Goal: Find contact information: Find contact information

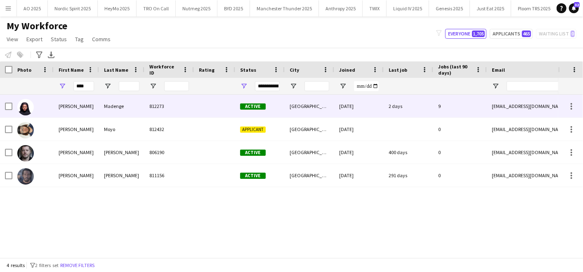
click at [91, 104] on div "[PERSON_NAME]" at bounding box center [76, 106] width 45 height 23
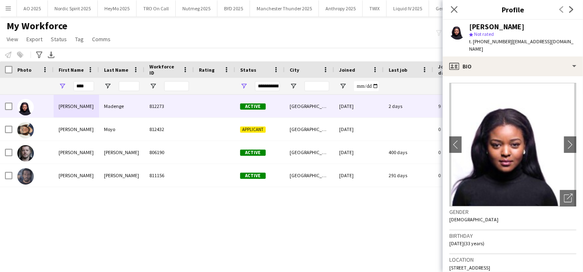
drag, startPoint x: 509, startPoint y: 42, endPoint x: 512, endPoint y: 49, distance: 7.6
click at [512, 49] on div "t. [PHONE_NUMBER] | [EMAIL_ADDRESS][DOMAIN_NAME]" at bounding box center [522, 45] width 107 height 15
copy span "[EMAIL_ADDRESS][DOMAIN_NAME]"
drag, startPoint x: 89, startPoint y: 86, endPoint x: 30, endPoint y: 80, distance: 58.9
click at [30, 80] on div "****" at bounding box center [447, 86] width 894 height 17
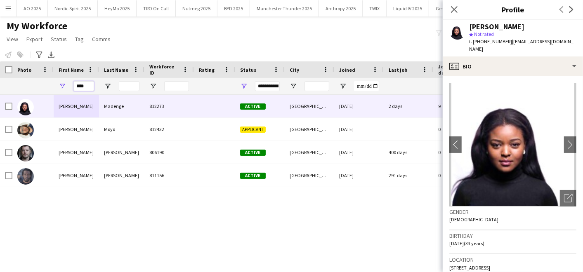
type input "*"
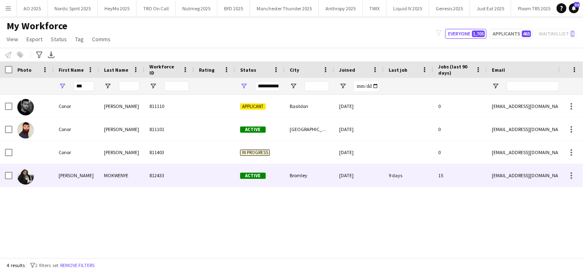
click at [66, 178] on div "[PERSON_NAME]" at bounding box center [76, 175] width 45 height 23
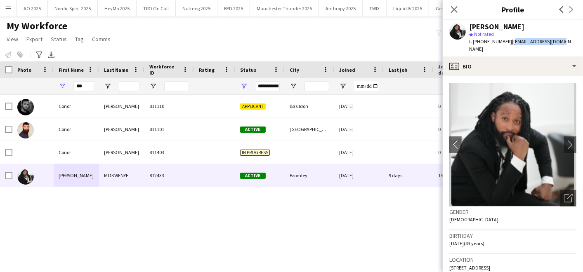
drag, startPoint x: 508, startPoint y: 42, endPoint x: 565, endPoint y: 44, distance: 57.0
click at [565, 44] on div "t. [PHONE_NUMBER] | [EMAIL_ADDRESS][DOMAIN_NAME]" at bounding box center [522, 45] width 107 height 15
copy span "[EMAIL_ADDRESS][DOMAIN_NAME]"
drag, startPoint x: 81, startPoint y: 94, endPoint x: 86, endPoint y: 88, distance: 7.9
click at [86, 88] on div "Workforce Details Photo First Name" at bounding box center [291, 159] width 583 height 196
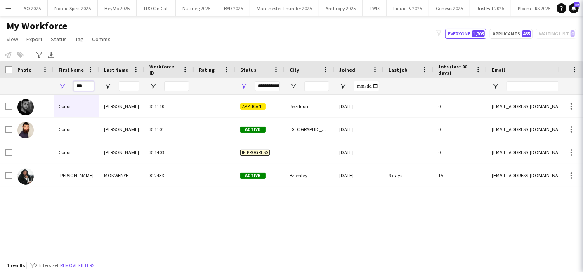
click at [86, 88] on input "***" at bounding box center [83, 86] width 21 height 10
type input "*"
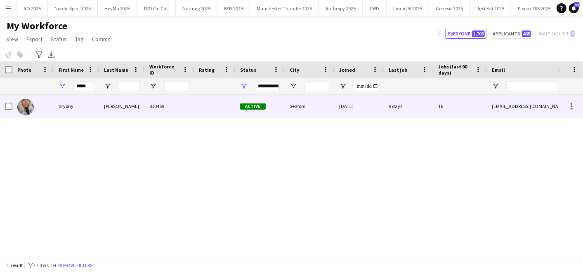
click at [64, 108] on div "Bryony" at bounding box center [76, 106] width 45 height 23
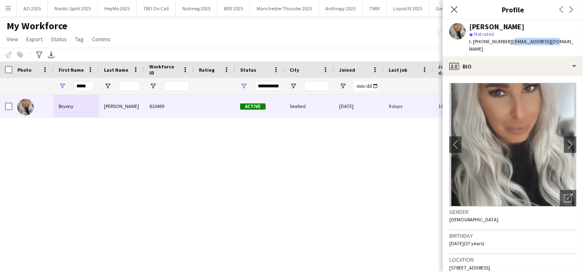
drag, startPoint x: 510, startPoint y: 42, endPoint x: 550, endPoint y: 38, distance: 40.6
click at [550, 38] on div "t. [PHONE_NUMBER] | [EMAIL_ADDRESS][DOMAIN_NAME]" at bounding box center [522, 45] width 107 height 15
copy span "[EMAIL_ADDRESS][DOMAIN_NAME]"
drag, startPoint x: 87, startPoint y: 82, endPoint x: 38, endPoint y: 79, distance: 49.6
click at [38, 79] on div "*****" at bounding box center [447, 86] width 894 height 17
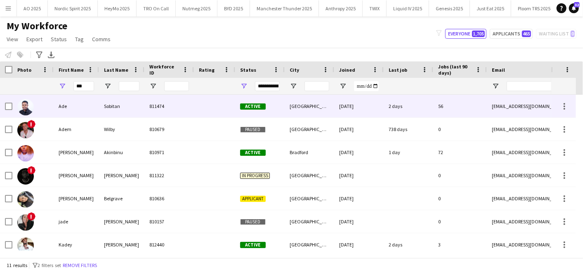
click at [47, 107] on div at bounding box center [32, 106] width 41 height 23
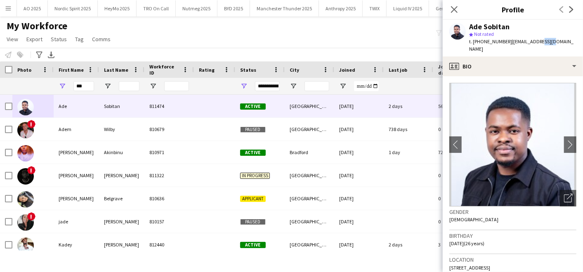
drag, startPoint x: 535, startPoint y: 41, endPoint x: 547, endPoint y: 43, distance: 12.1
click at [547, 43] on span "| [EMAIL_ADDRESS][DOMAIN_NAME]" at bounding box center [521, 45] width 104 height 14
drag, startPoint x: 90, startPoint y: 86, endPoint x: 85, endPoint y: 85, distance: 6.0
click at [85, 85] on input "***" at bounding box center [83, 86] width 21 height 10
click at [81, 84] on input "***" at bounding box center [83, 86] width 21 height 10
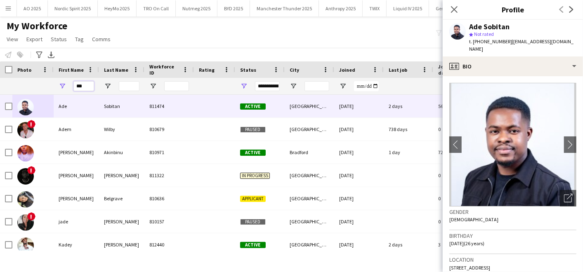
click at [87, 86] on input "***" at bounding box center [83, 86] width 21 height 10
type input "*"
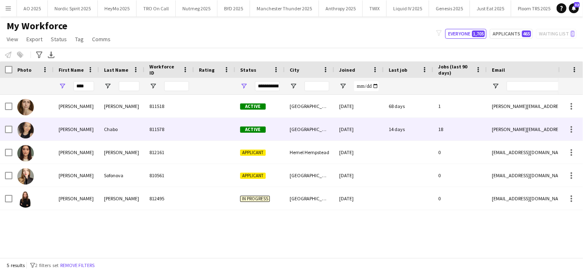
click at [60, 123] on div "[PERSON_NAME]" at bounding box center [76, 129] width 45 height 23
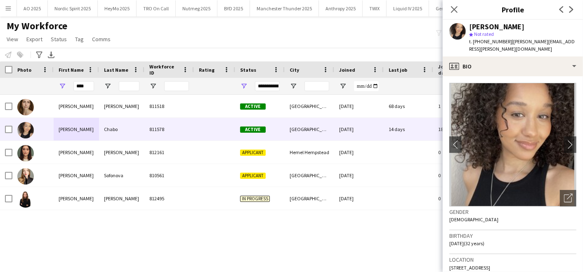
drag, startPoint x: 523, startPoint y: 256, endPoint x: 527, endPoint y: 255, distance: 4.1
click at [527, 255] on div "Location [STREET_ADDRESS]" at bounding box center [512, 267] width 127 height 24
drag, startPoint x: 511, startPoint y: 257, endPoint x: 491, endPoint y: 259, distance: 19.9
click at [490, 265] on span "[STREET_ADDRESS]" at bounding box center [469, 268] width 41 height 6
drag, startPoint x: 491, startPoint y: 259, endPoint x: 455, endPoint y: 256, distance: 36.8
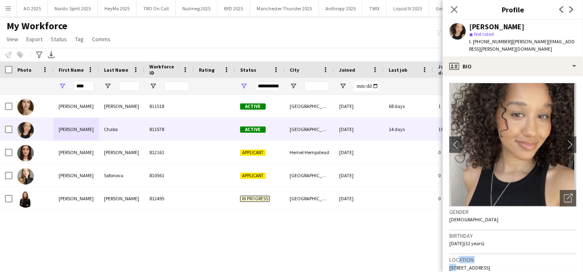
click at [455, 256] on div "Location [STREET_ADDRESS]" at bounding box center [512, 267] width 127 height 24
click at [452, 265] on span "[STREET_ADDRESS]" at bounding box center [469, 268] width 41 height 6
click at [448, 261] on app-crew-profile-bio "chevron-left chevron-right Open photos pop-in Gender [DEMOGRAPHIC_DATA] Birthda…" at bounding box center [513, 174] width 140 height 196
drag, startPoint x: 452, startPoint y: 260, endPoint x: 545, endPoint y: 259, distance: 93.2
click at [545, 259] on div "Location [STREET_ADDRESS]" at bounding box center [512, 267] width 127 height 24
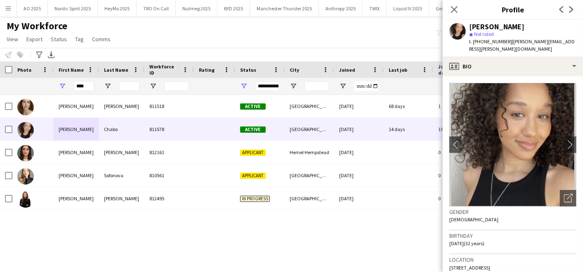
copy span "[STREET_ADDRESS]"
click at [88, 87] on input "****" at bounding box center [83, 86] width 21 height 10
type input "*"
